Goal: Information Seeking & Learning: Learn about a topic

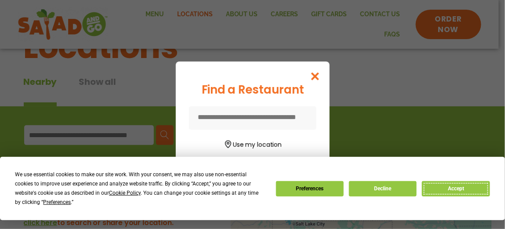
click at [475, 187] on button "Accept" at bounding box center [456, 188] width 68 height 15
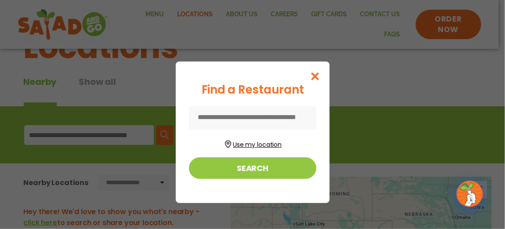
click at [268, 143] on button "Use my location" at bounding box center [253, 144] width 128 height 12
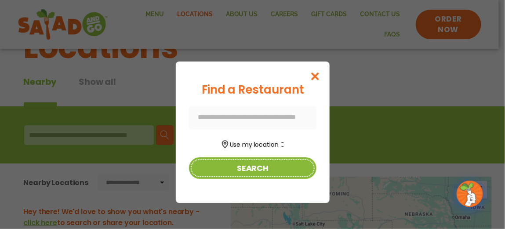
click at [254, 168] on button "Search" at bounding box center [253, 168] width 128 height 22
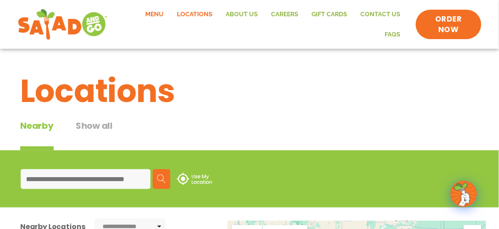
click at [168, 13] on link "Menu" at bounding box center [155, 14] width 32 height 20
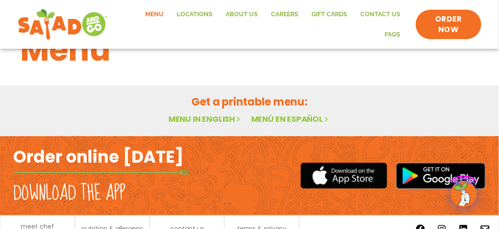
scroll to position [80, 0]
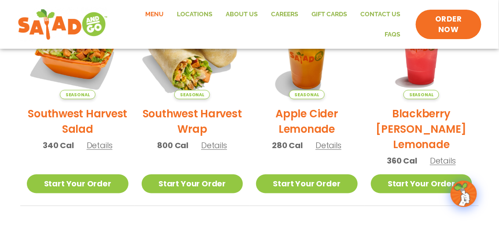
scroll to position [124, 0]
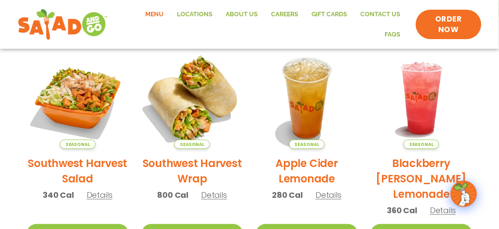
click at [206, 97] on img at bounding box center [191, 98] width 119 height 119
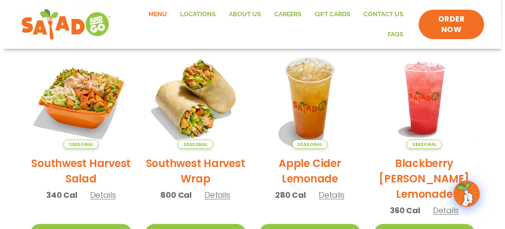
scroll to position [201, 0]
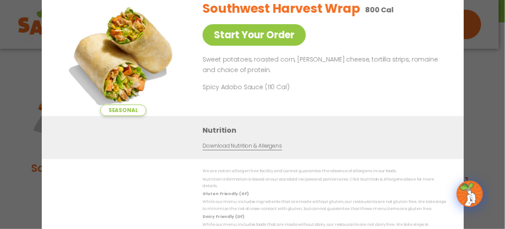
click at [346, 121] on div "Nutrition Download Nutrition & Allergens" at bounding box center [253, 137] width 422 height 43
click at [366, 103] on div "Southwest Harvest Wrap 800 Cal Start Your Order Sweet potatoes, roasted corn, p…" at bounding box center [323, 54] width 240 height 123
drag, startPoint x: 385, startPoint y: 72, endPoint x: 322, endPoint y: 8, distance: 90.5
click at [385, 72] on p "Sweet potatoes, roasted corn, pepper jack cheese, tortilla strips, romaine and …" at bounding box center [323, 65] width 240 height 21
drag, startPoint x: 366, startPoint y: 132, endPoint x: 400, endPoint y: 95, distance: 50.4
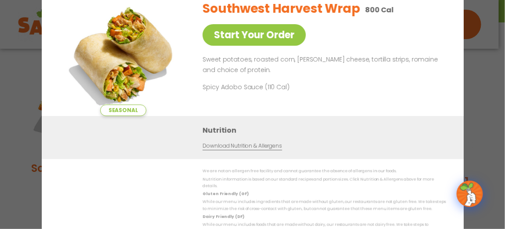
click at [369, 128] on h3 "Nutrition" at bounding box center [327, 130] width 248 height 11
